Goal: Navigation & Orientation: Find specific page/section

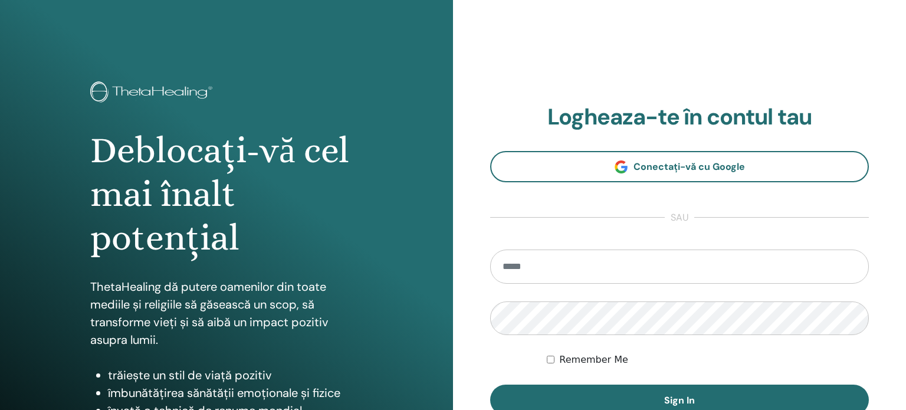
click at [526, 263] on input "email" at bounding box center [679, 267] width 379 height 34
type input "**********"
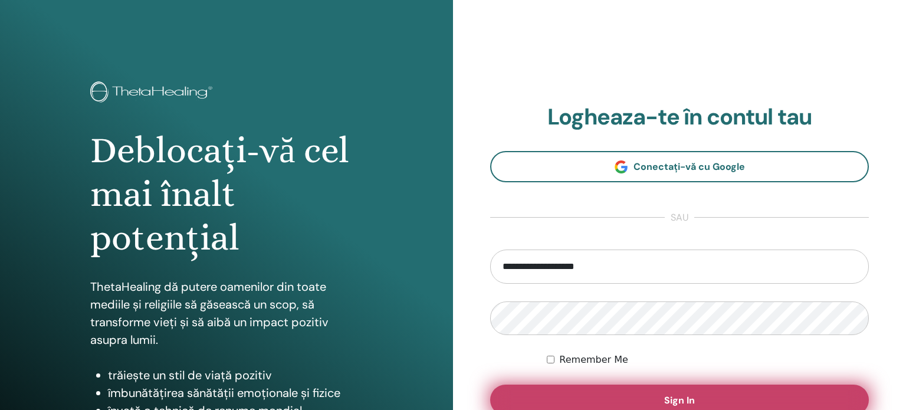
click at [661, 395] on button "Sign In" at bounding box center [679, 400] width 379 height 31
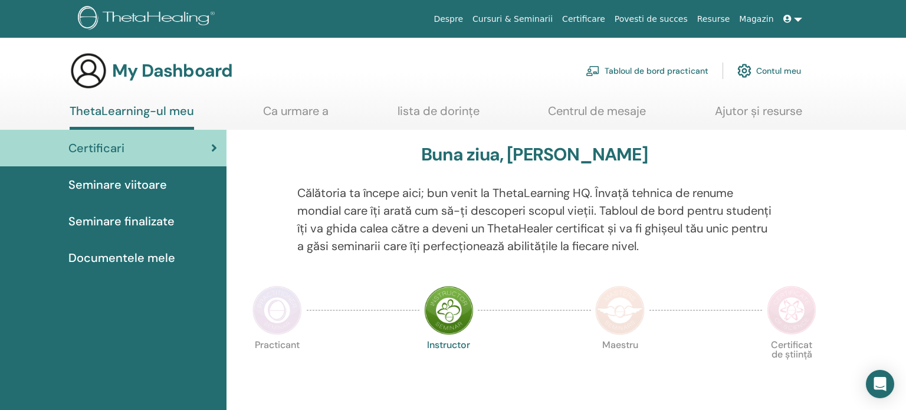
click at [150, 183] on span "Seminare viitoare" at bounding box center [117, 185] width 99 height 18
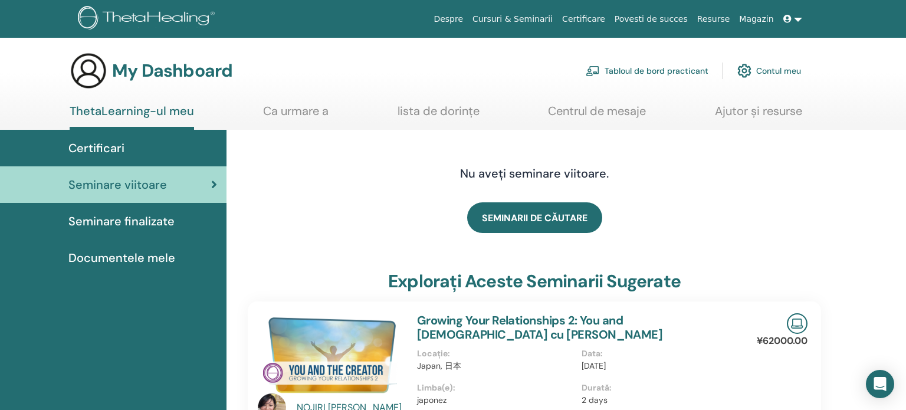
click at [146, 108] on link "ThetaLearning-ul meu" at bounding box center [132, 117] width 124 height 26
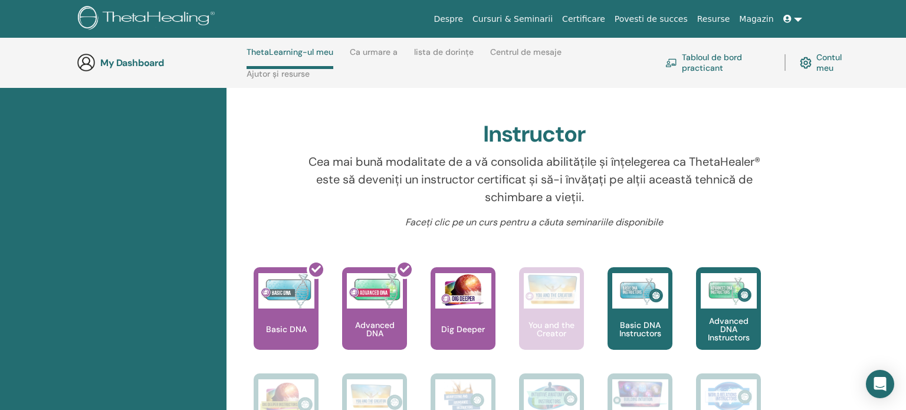
scroll to position [339, 0]
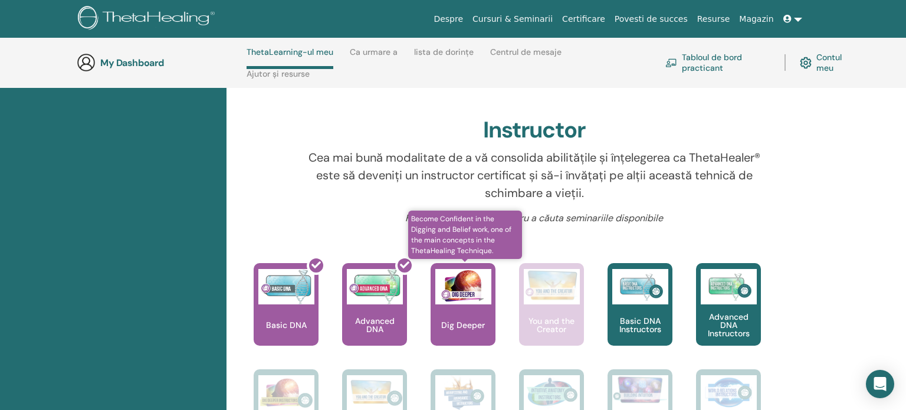
click at [465, 312] on div "Dig Deeper" at bounding box center [463, 304] width 65 height 83
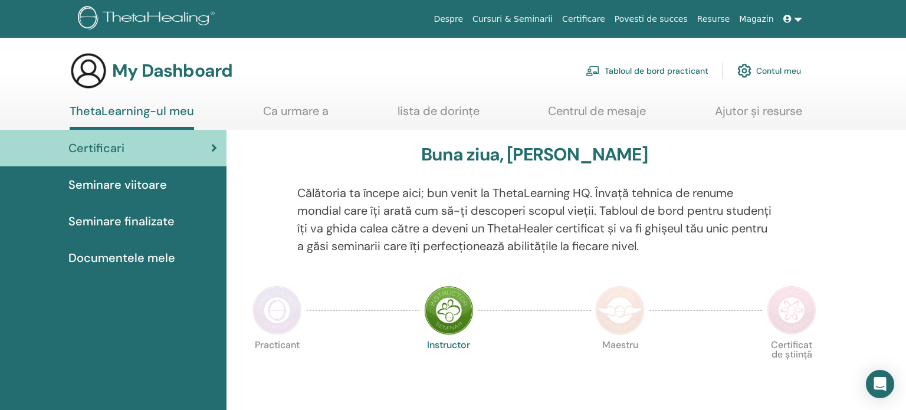
click at [553, 16] on link "Cursuri & Seminarii" at bounding box center [513, 19] width 90 height 22
click at [106, 257] on span "Documentele mele" at bounding box center [121, 258] width 107 height 18
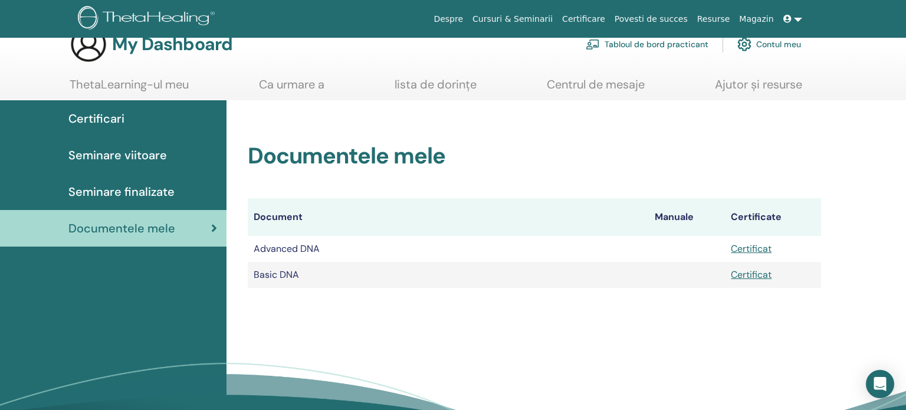
scroll to position [26, 0]
click at [164, 191] on span "Seminare finalizate" at bounding box center [121, 192] width 106 height 18
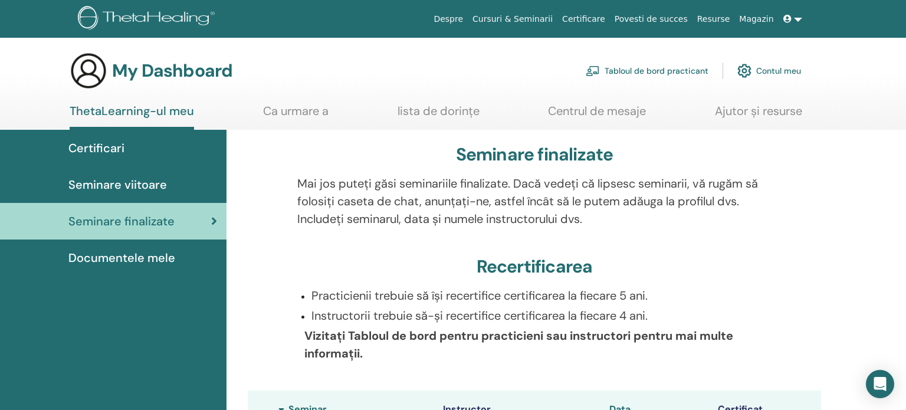
click at [158, 185] on span "Seminare viitoare" at bounding box center [117, 185] width 99 height 18
